Goal: Task Accomplishment & Management: Manage account settings

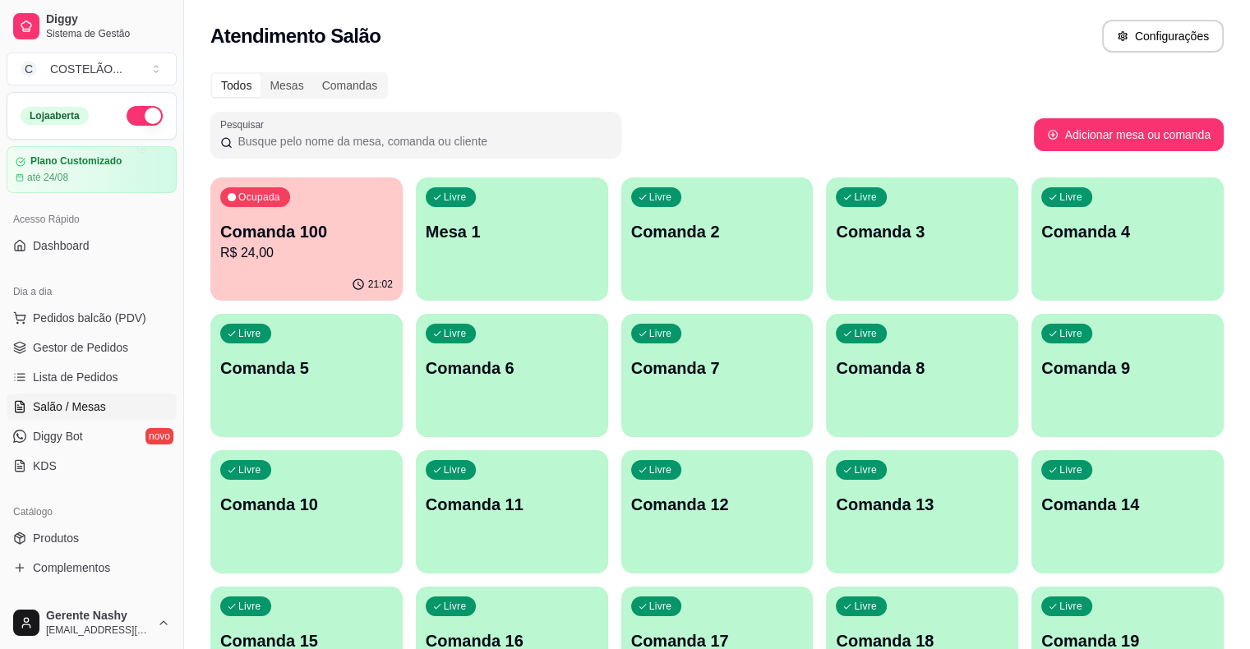
scroll to position [143, 0]
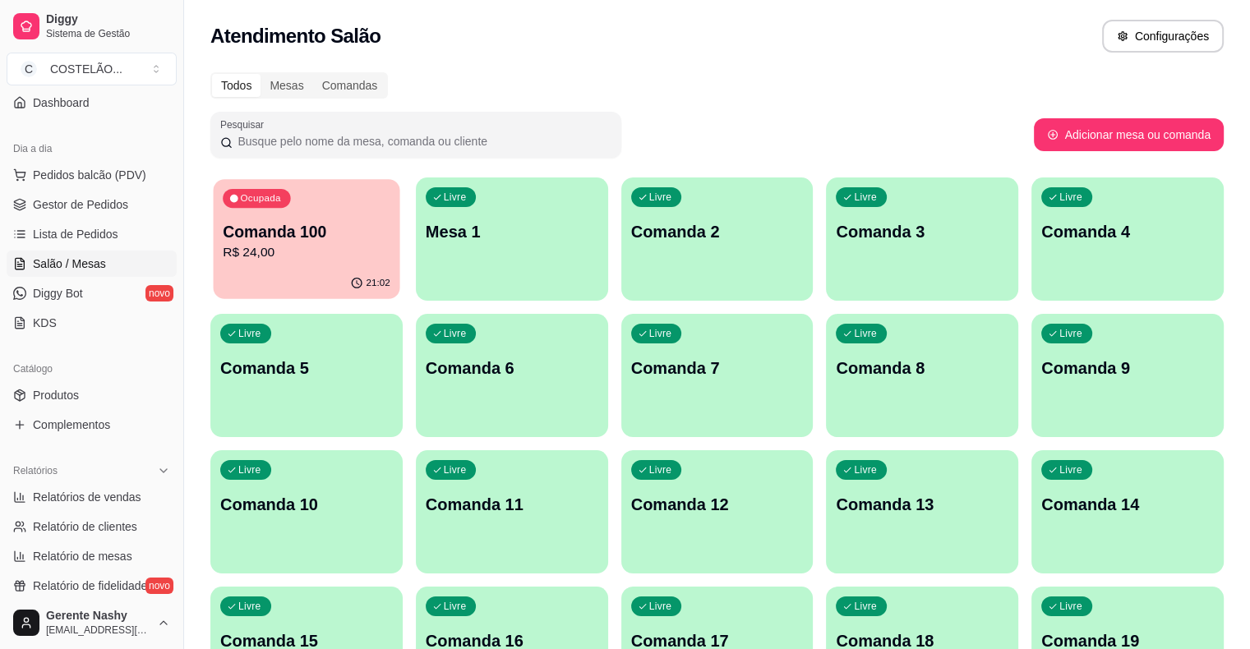
click at [266, 225] on p "Comanda 100" at bounding box center [307, 232] width 168 height 22
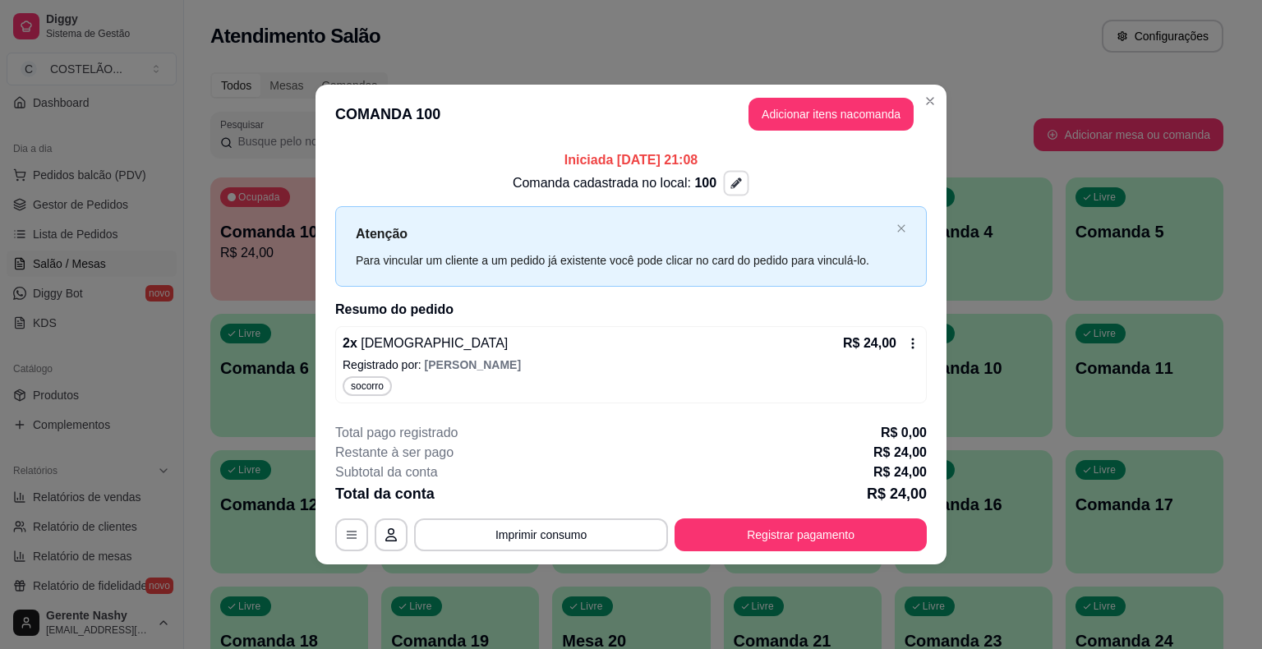
click at [730, 178] on icon "button" at bounding box center [736, 184] width 12 height 12
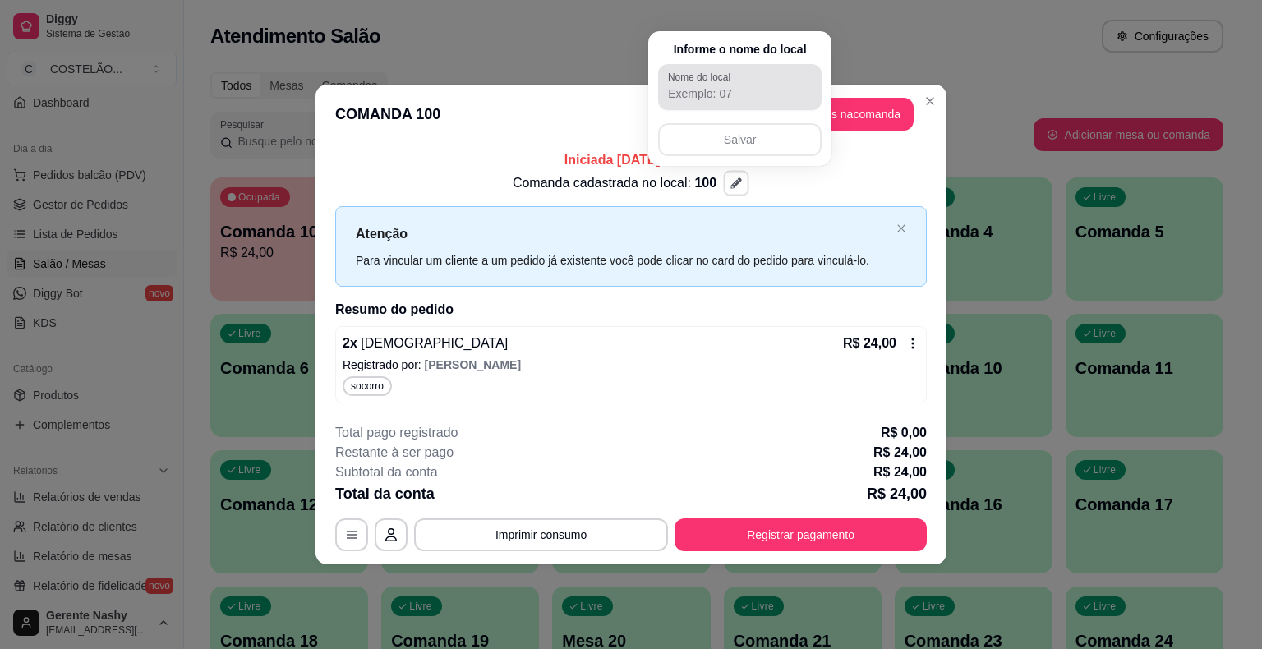
click at [714, 81] on label "Nome do local" at bounding box center [702, 77] width 68 height 14
click at [714, 85] on input "Nome do local" at bounding box center [740, 93] width 144 height 16
click at [721, 87] on input "Nome do local" at bounding box center [740, 93] width 144 height 16
type input "socorro"
click at [730, 132] on button "Salvar" at bounding box center [740, 140] width 159 height 32
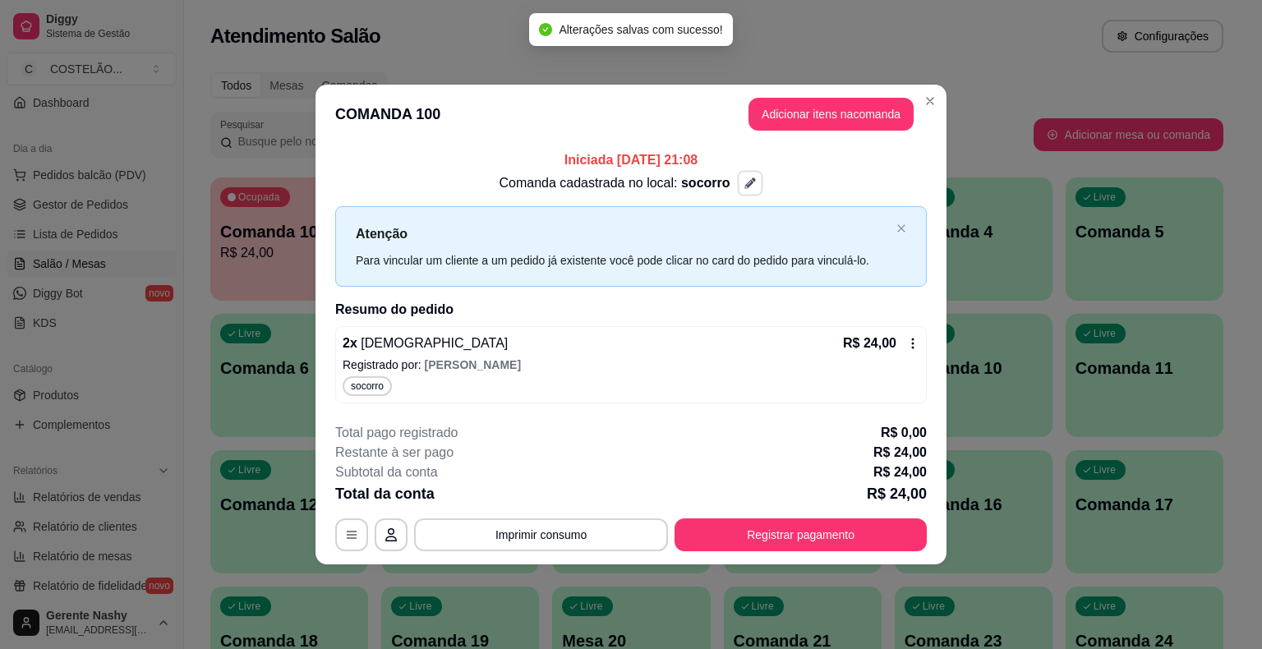
click at [936, 48] on div "**********" at bounding box center [631, 324] width 1262 height 649
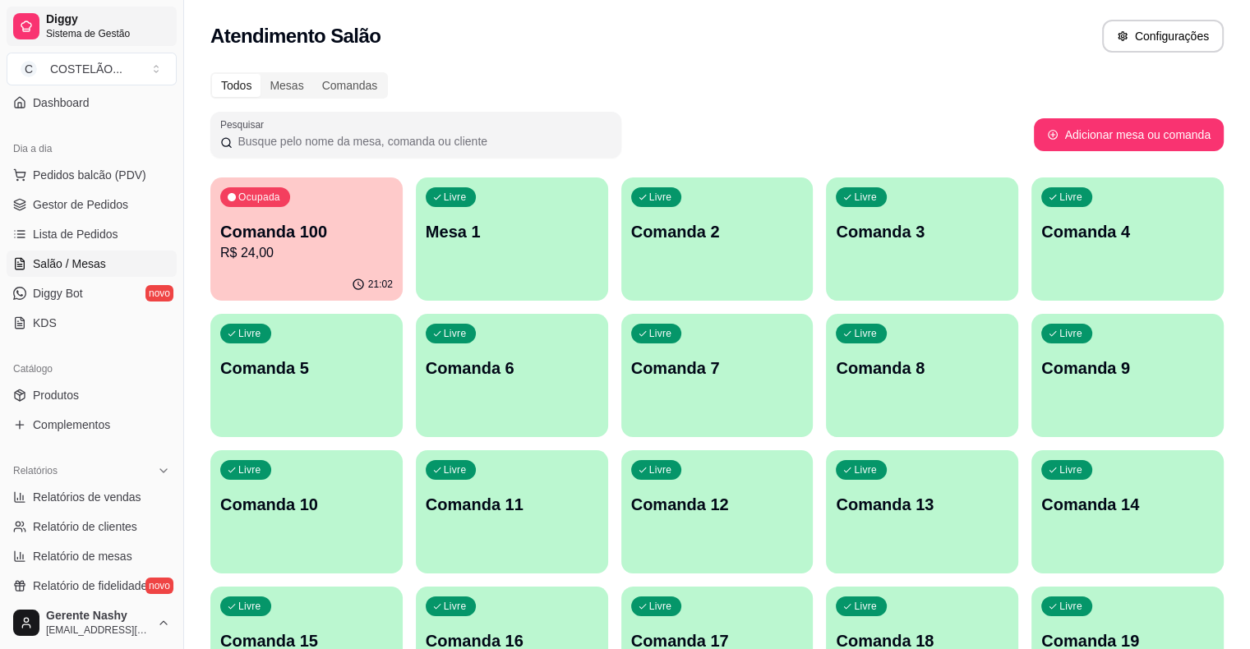
click at [127, 17] on span "Diggy" at bounding box center [108, 19] width 124 height 15
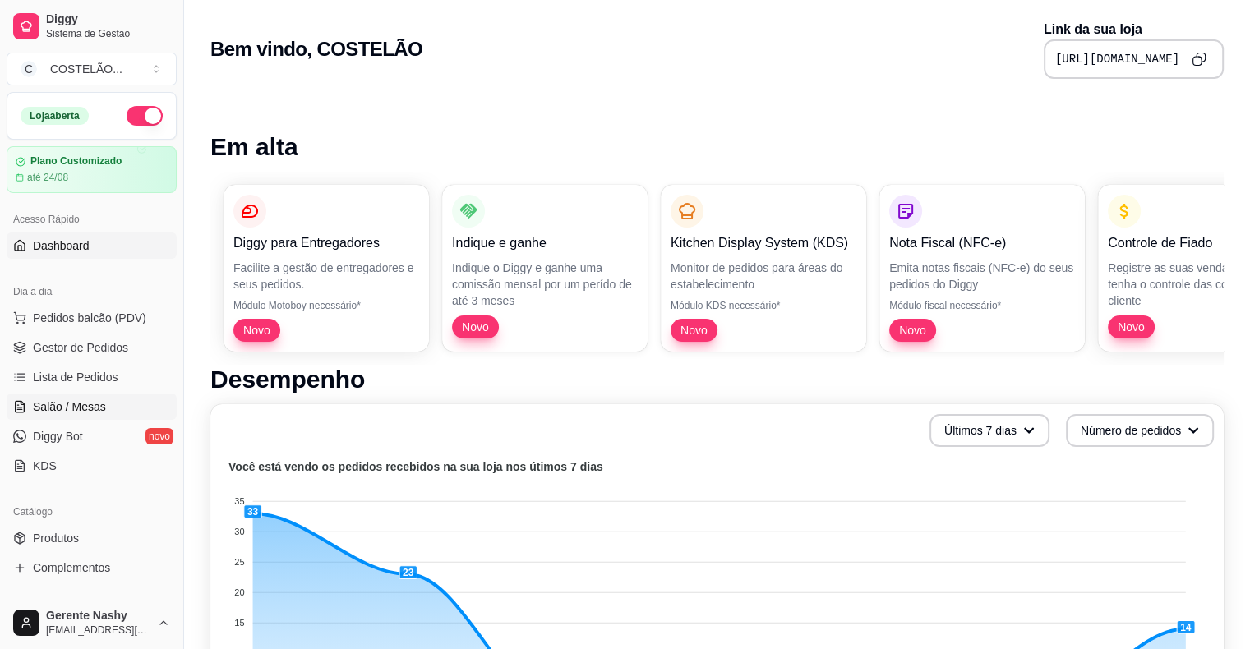
click at [91, 396] on link "Salão / Mesas" at bounding box center [92, 407] width 170 height 26
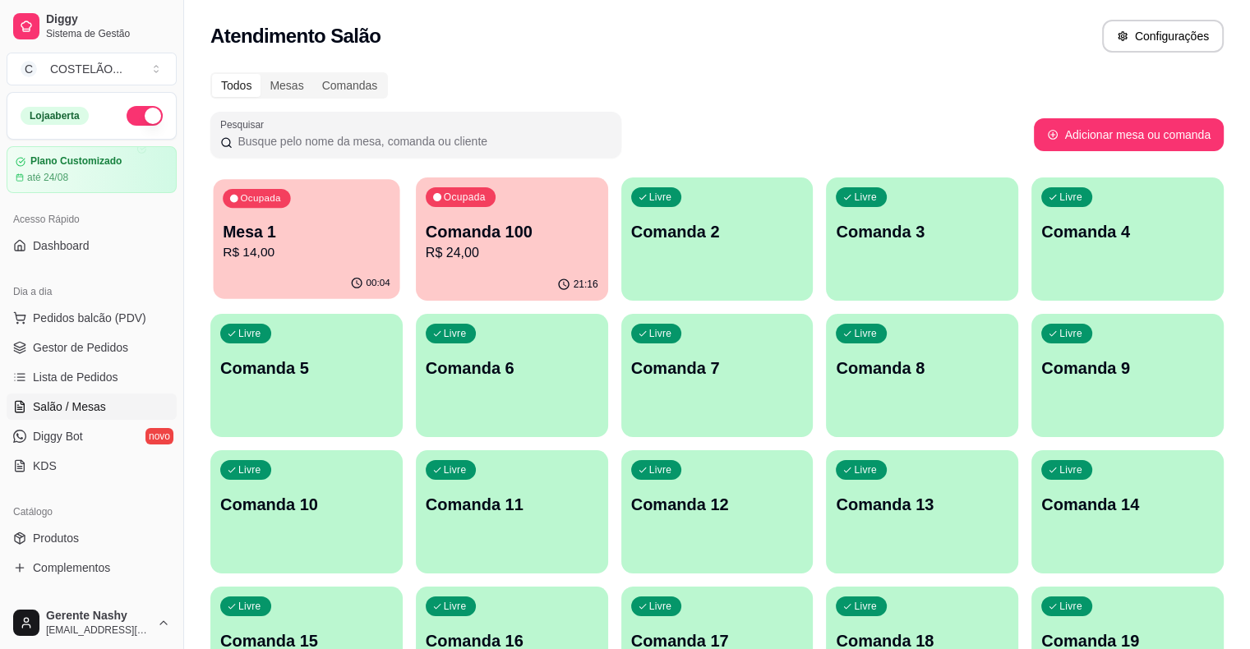
click at [329, 233] on p "Mesa 1" at bounding box center [307, 232] width 168 height 22
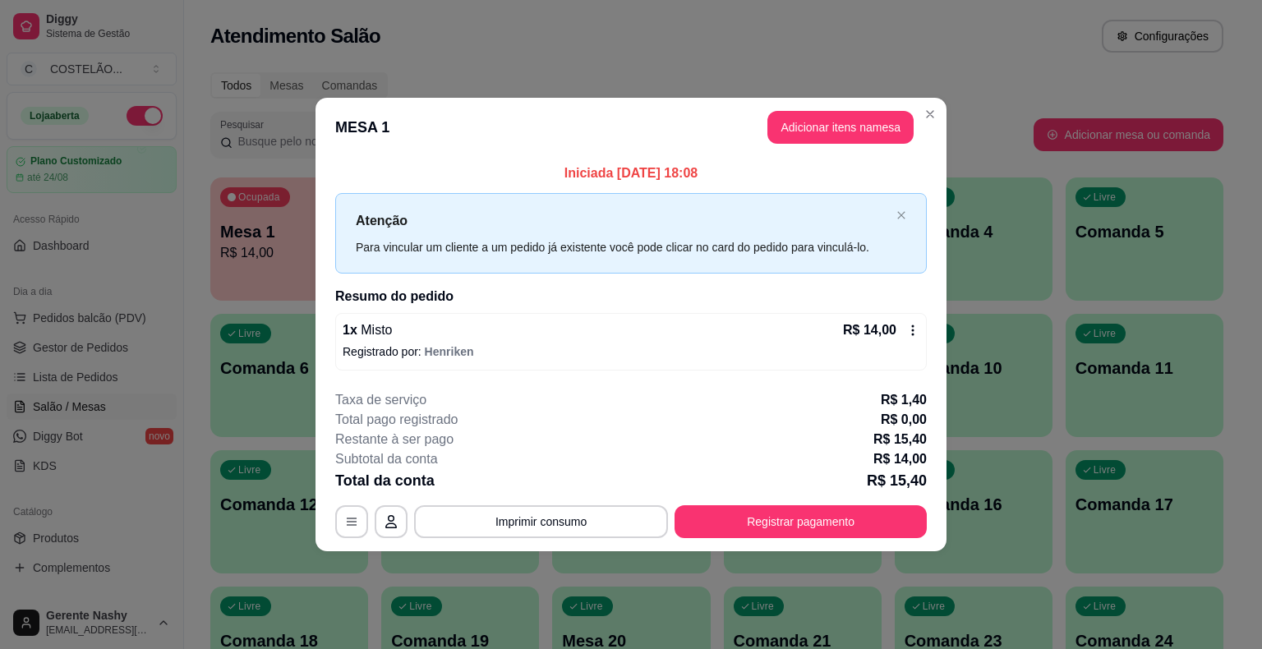
click at [913, 331] on icon at bounding box center [912, 330] width 13 height 13
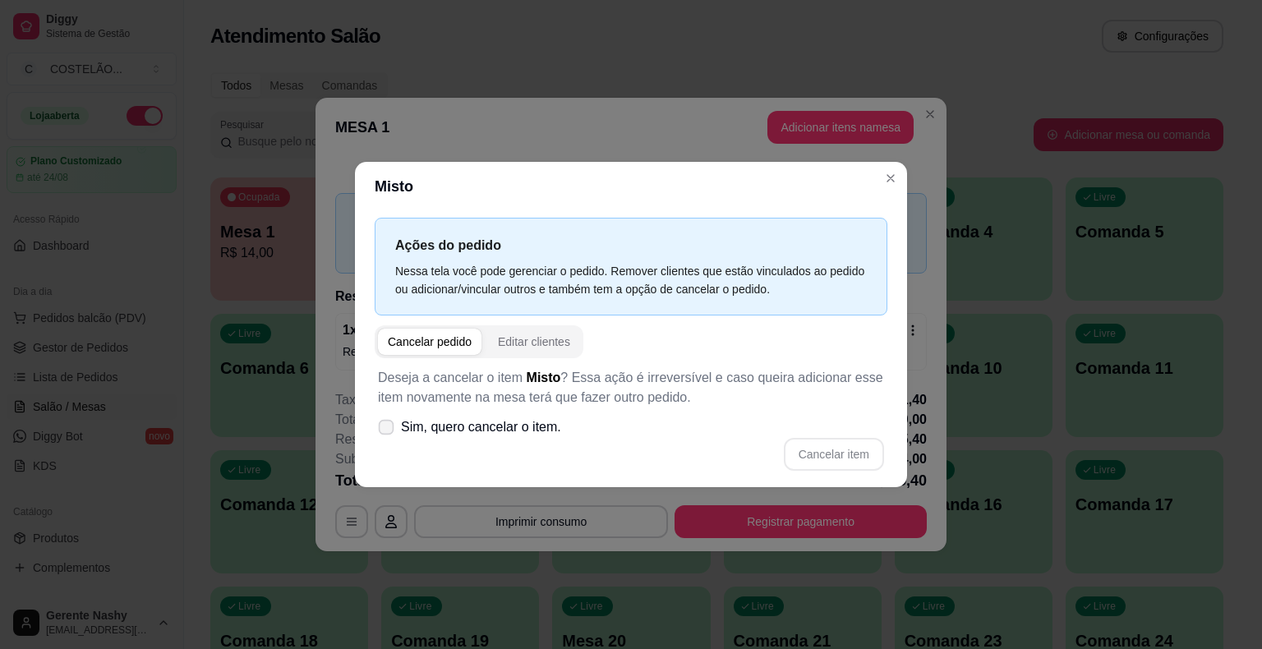
click at [383, 426] on icon at bounding box center [386, 426] width 12 height 9
click at [383, 431] on input "Sim, quero cancelar o item." at bounding box center [382, 436] width 11 height 11
checkbox input "true"
click at [854, 449] on button "Cancelar item" at bounding box center [834, 455] width 98 height 32
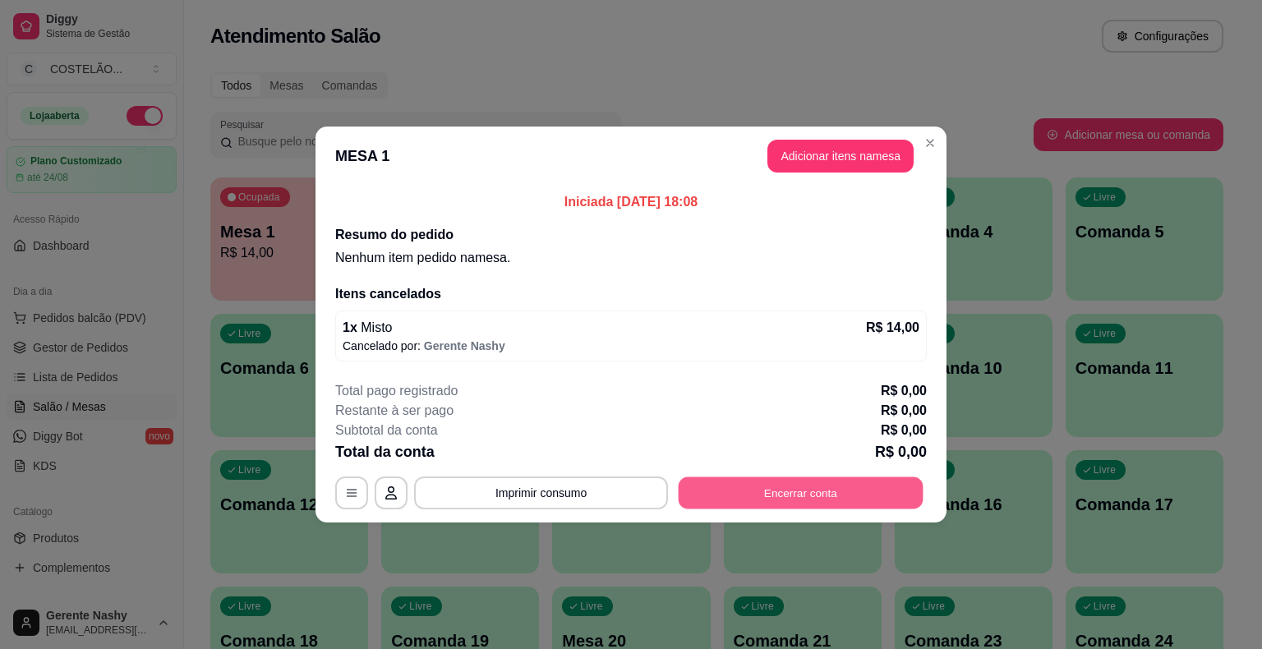
click at [758, 491] on button "Encerrar conta" at bounding box center [801, 493] width 245 height 32
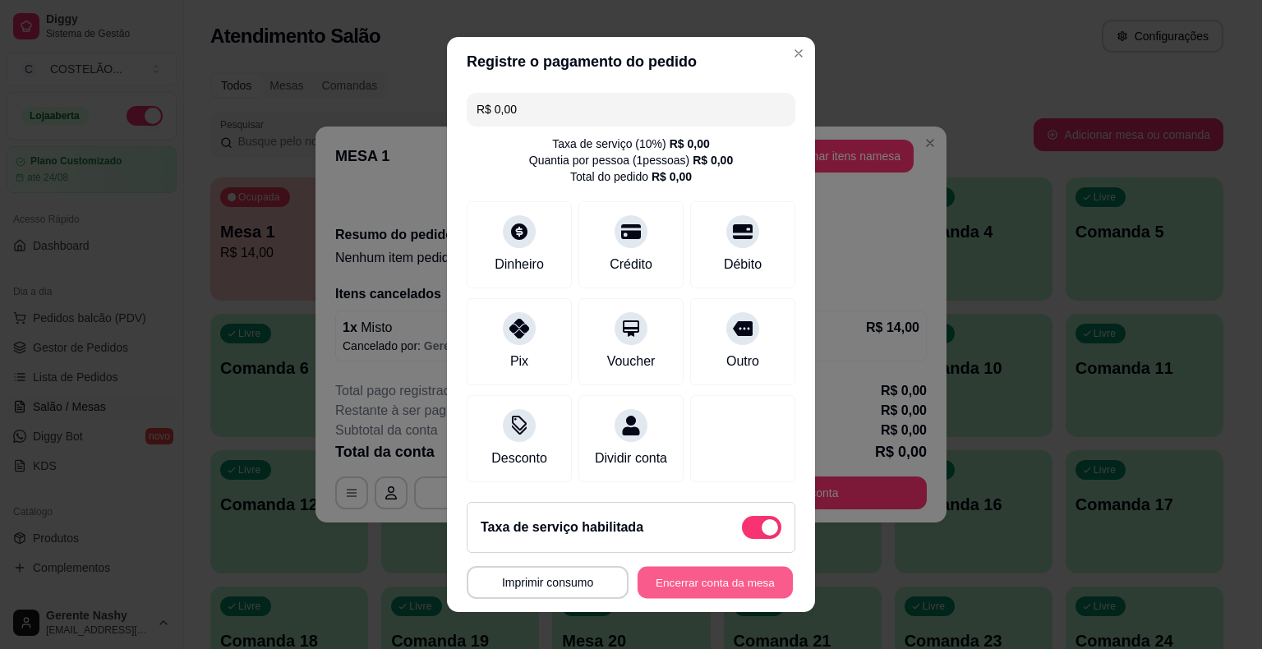
click at [710, 583] on button "Encerrar conta da mesa" at bounding box center [715, 583] width 155 height 32
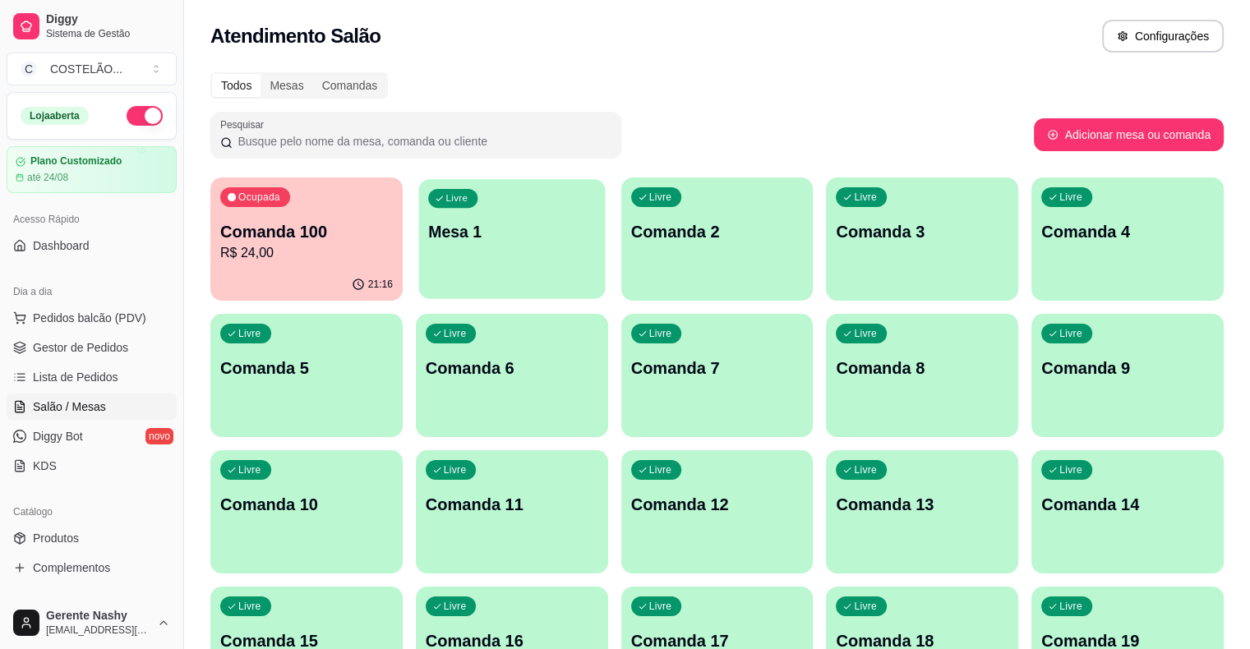
click at [473, 239] on p "Mesa 1" at bounding box center [512, 232] width 168 height 22
click at [826, 380] on div "Livre Comanda 8" at bounding box center [922, 366] width 192 height 104
click at [546, 27] on div "Atendimento Salão Configurações" at bounding box center [716, 36] width 1013 height 33
